Goal: Find specific page/section: Find specific page/section

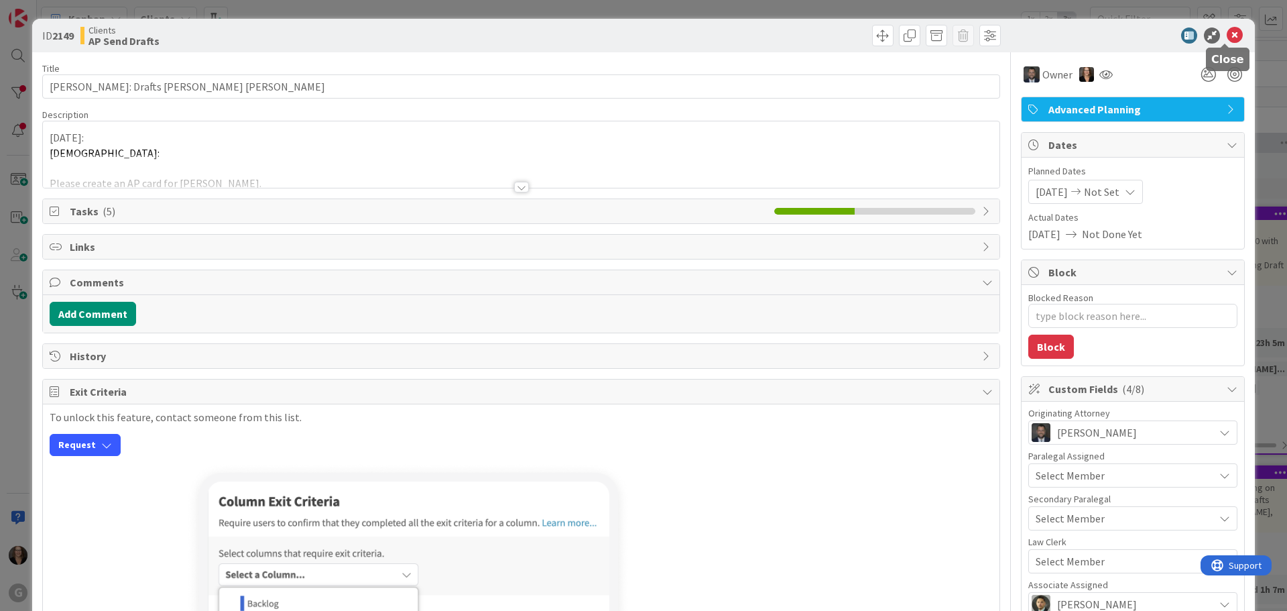
click at [1227, 34] on icon at bounding box center [1235, 35] width 16 height 16
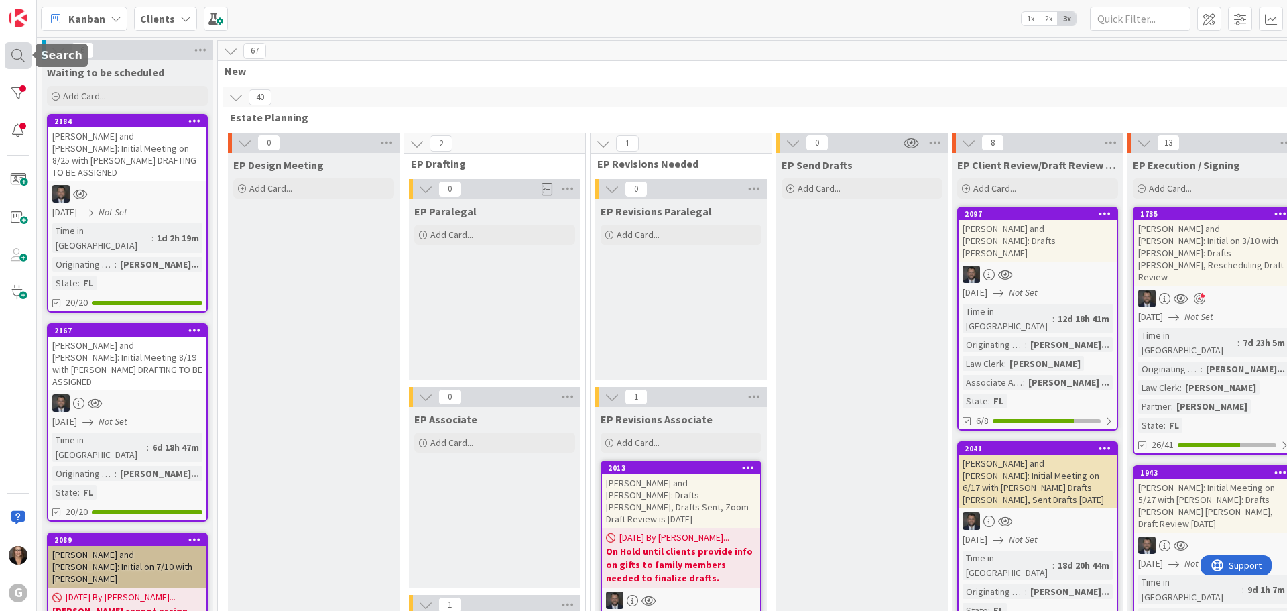
click at [16, 54] on div at bounding box center [18, 55] width 27 height 27
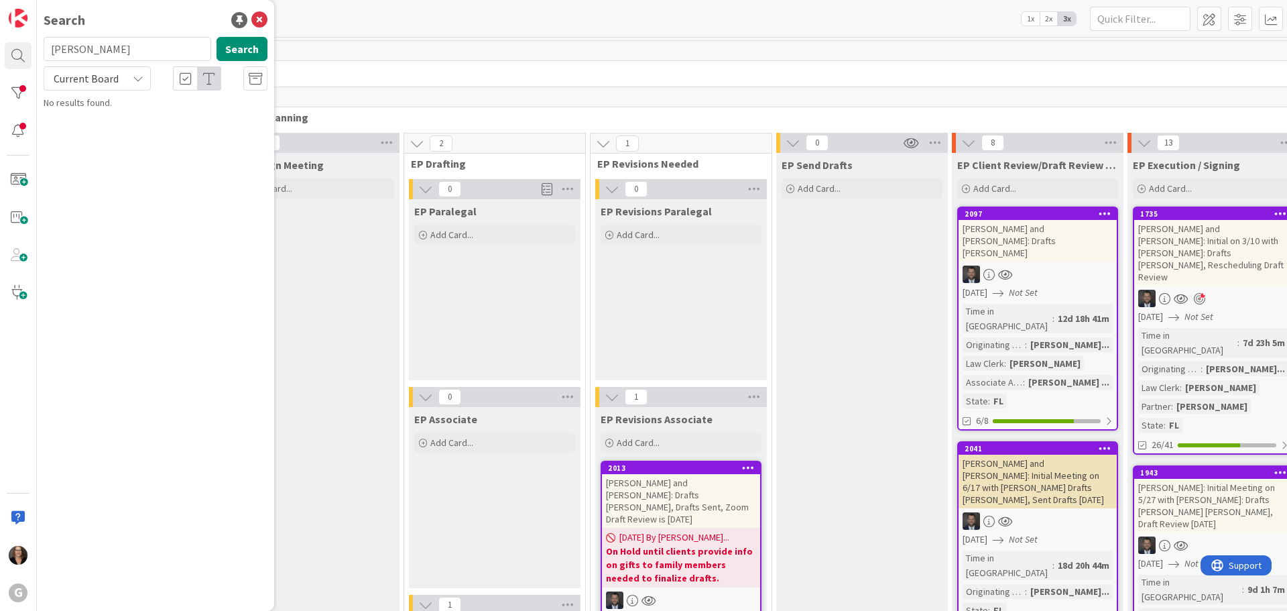
type input "[PERSON_NAME]"
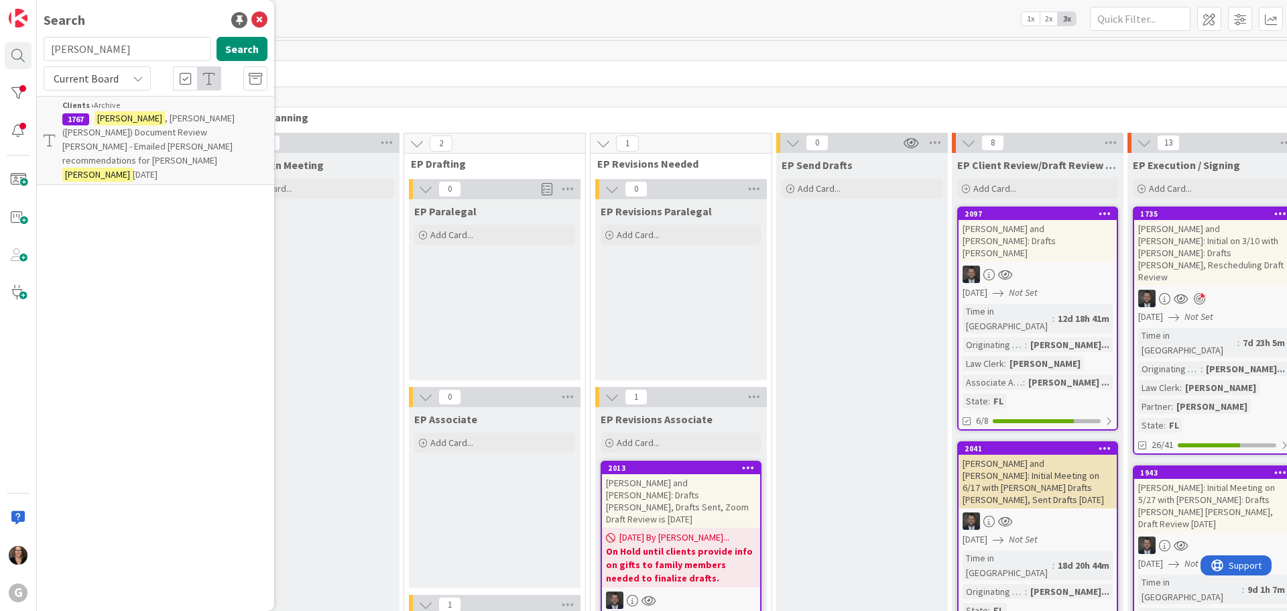
click at [158, 120] on span ", [PERSON_NAME] ([PERSON_NAME]) Document Review [PERSON_NAME] - Emailed [PERSON…" at bounding box center [148, 139] width 172 height 54
type textarea "x"
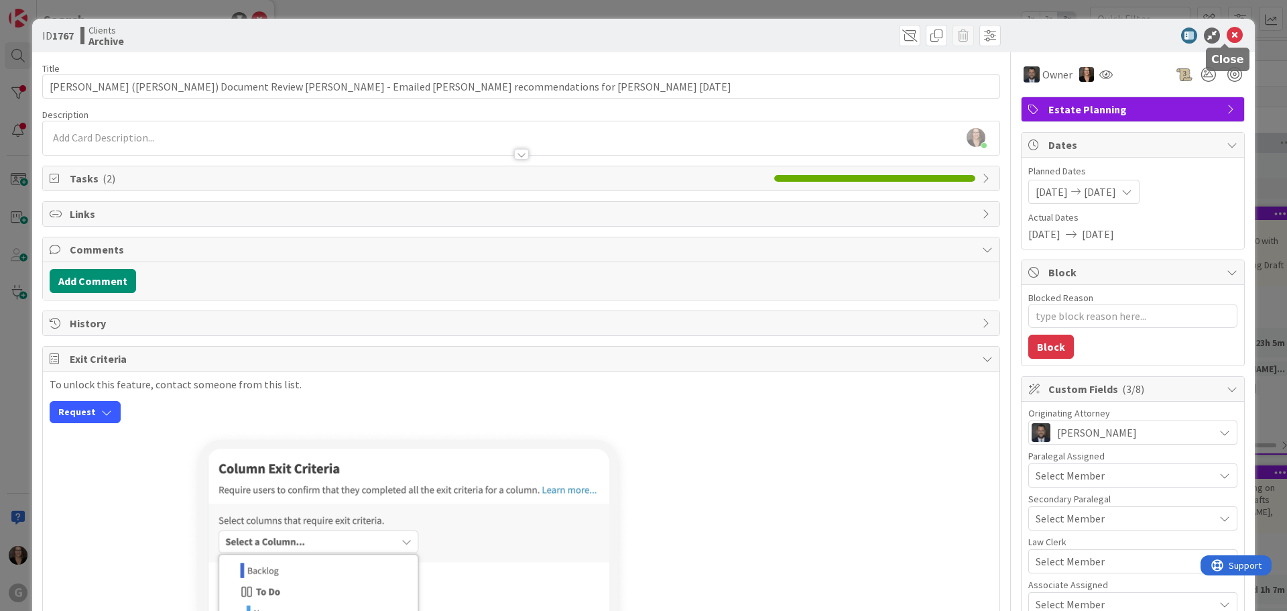
click at [1227, 36] on icon at bounding box center [1235, 35] width 16 height 16
